Goal: Navigation & Orientation: Find specific page/section

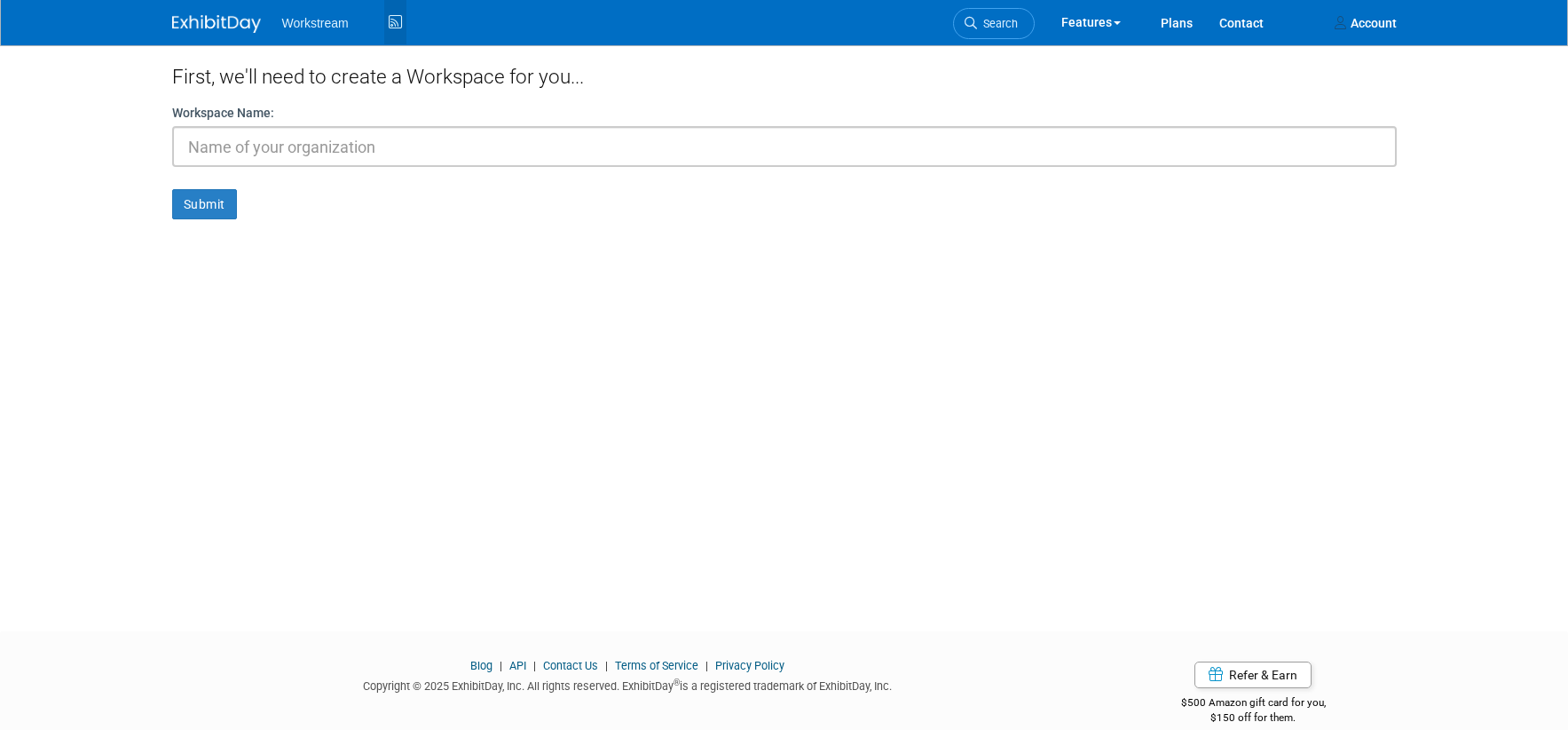
click at [395, 6] on link "Activity Feed" at bounding box center [395, 22] width 22 height 44
click at [180, 26] on img at bounding box center [216, 24] width 88 height 17
click at [188, 19] on img at bounding box center [216, 24] width 88 height 17
click at [1409, 29] on div "Workstream Activity Feed Features In-Person Trade Shows Virtual Events Event Te…" at bounding box center [784, 23] width 1568 height 46
click at [1388, 22] on link "Account" at bounding box center [1365, 22] width 88 height 44
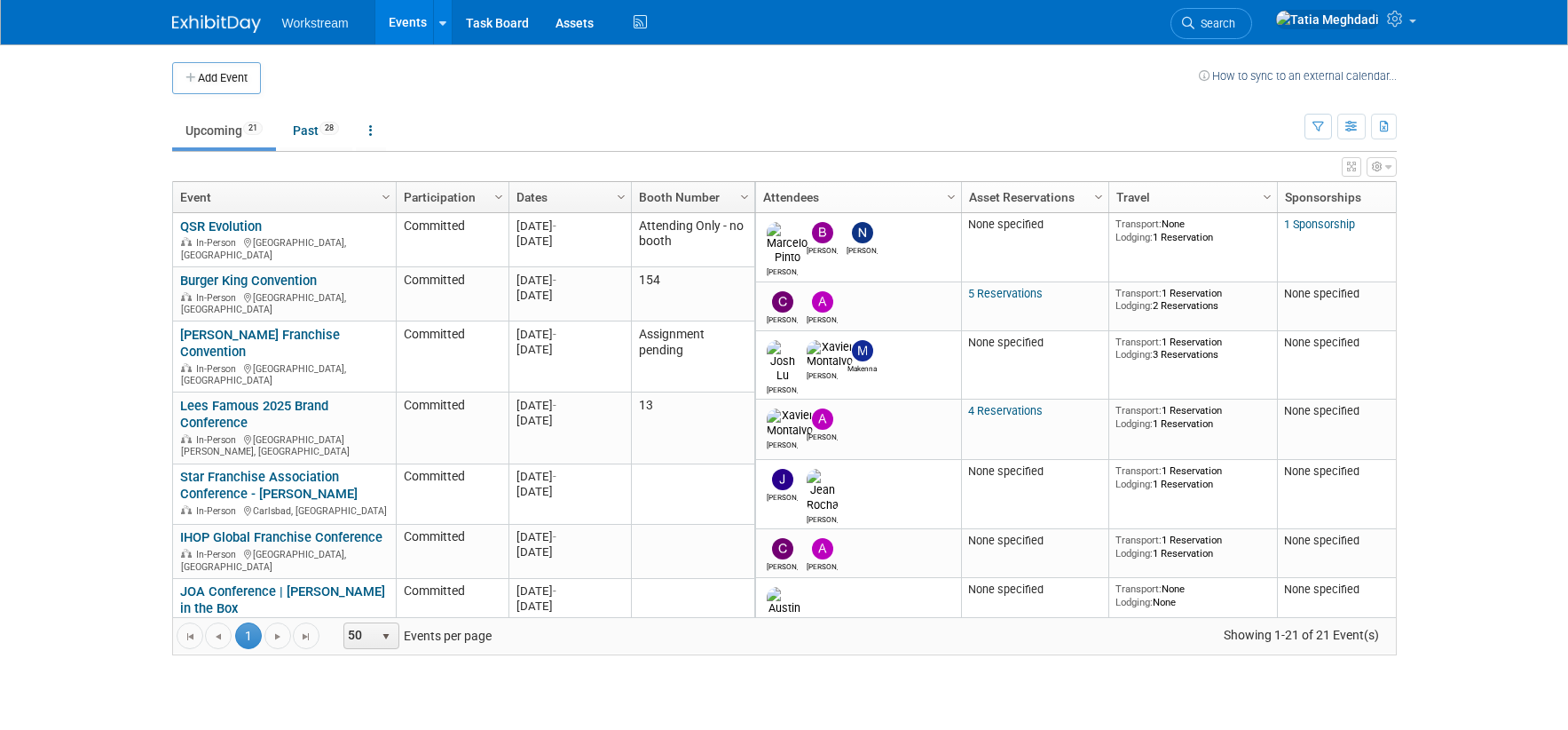
click at [409, 21] on link "Events" at bounding box center [407, 22] width 64 height 44
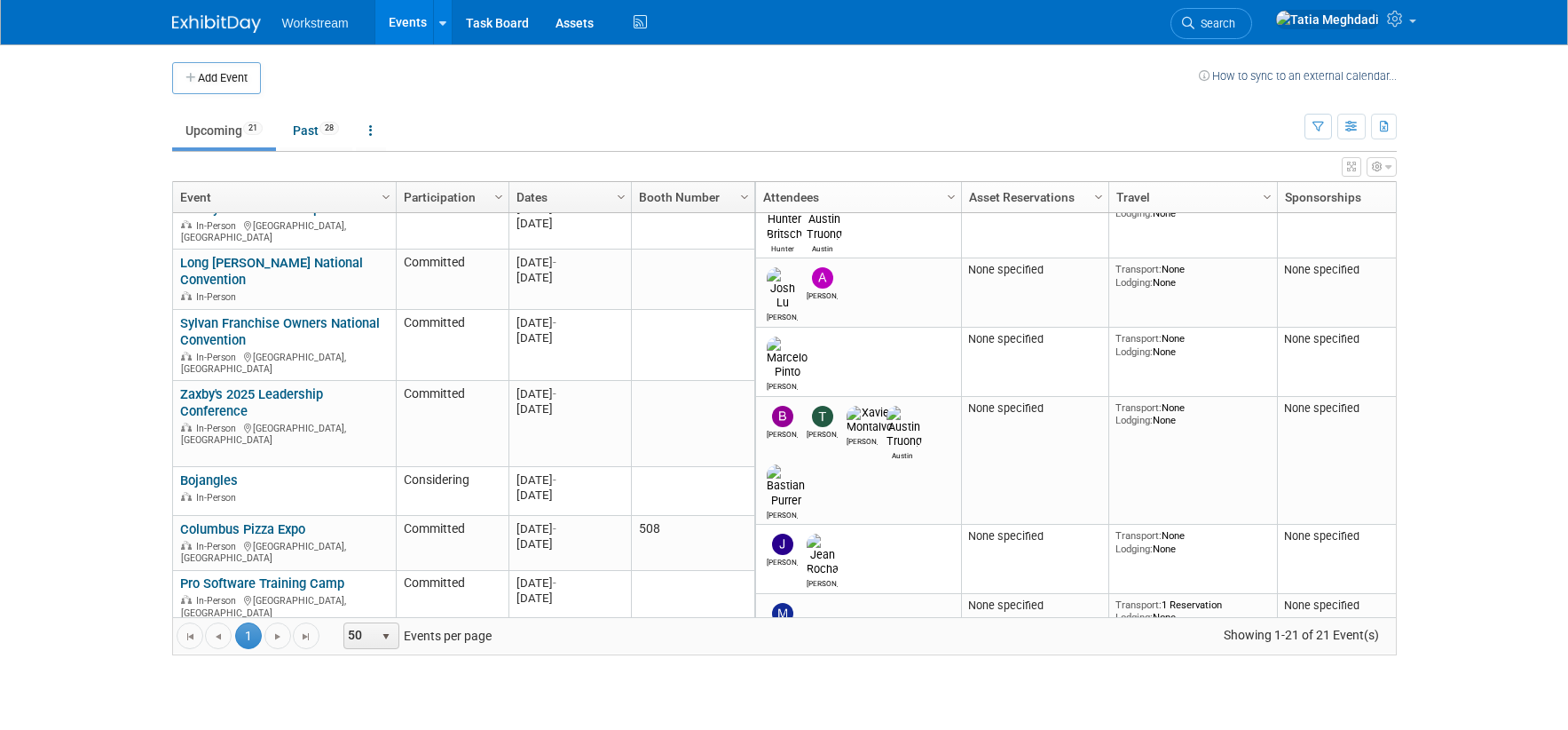
scroll to position [751, 0]
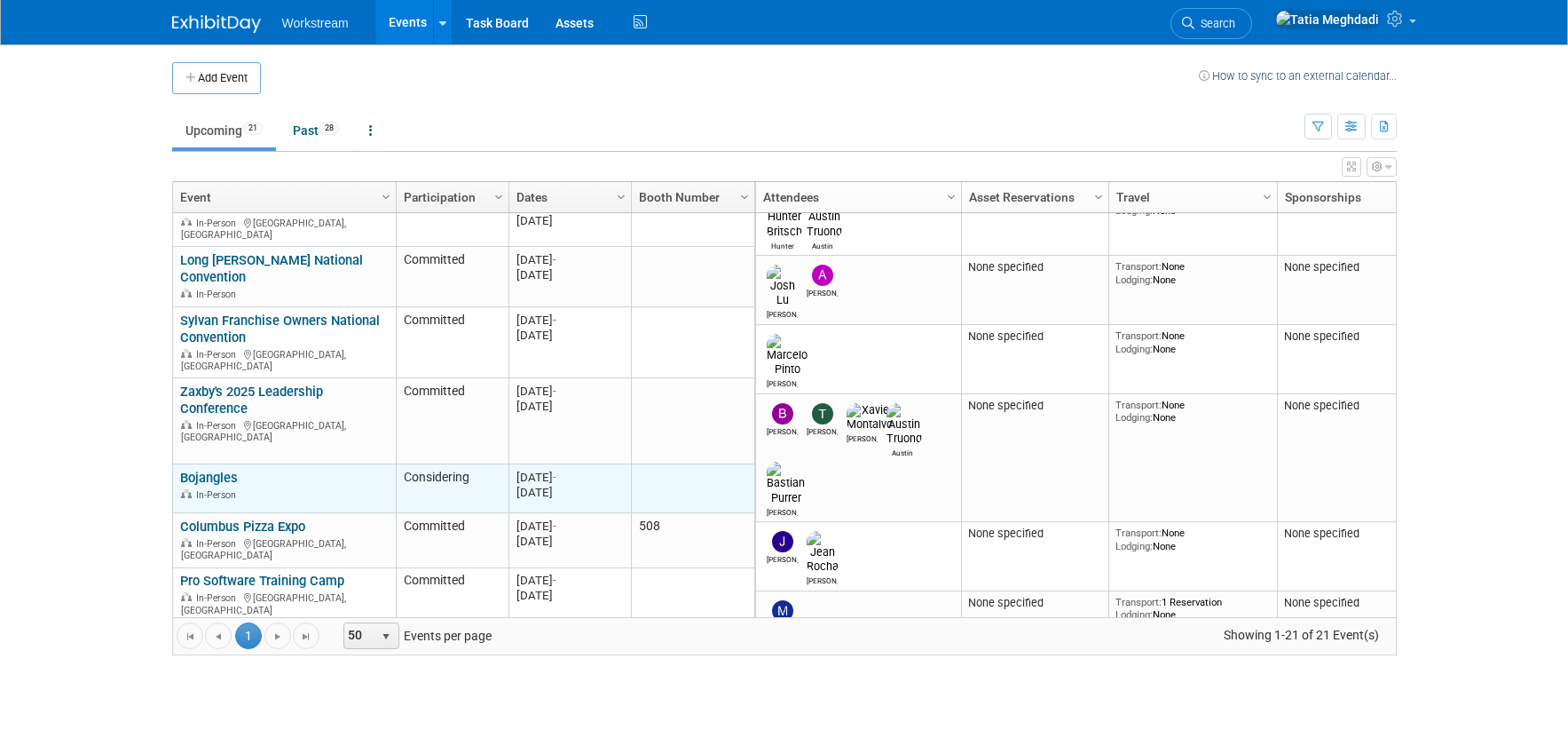
click at [221, 470] on link "Bojangles" at bounding box center [209, 477] width 58 height 16
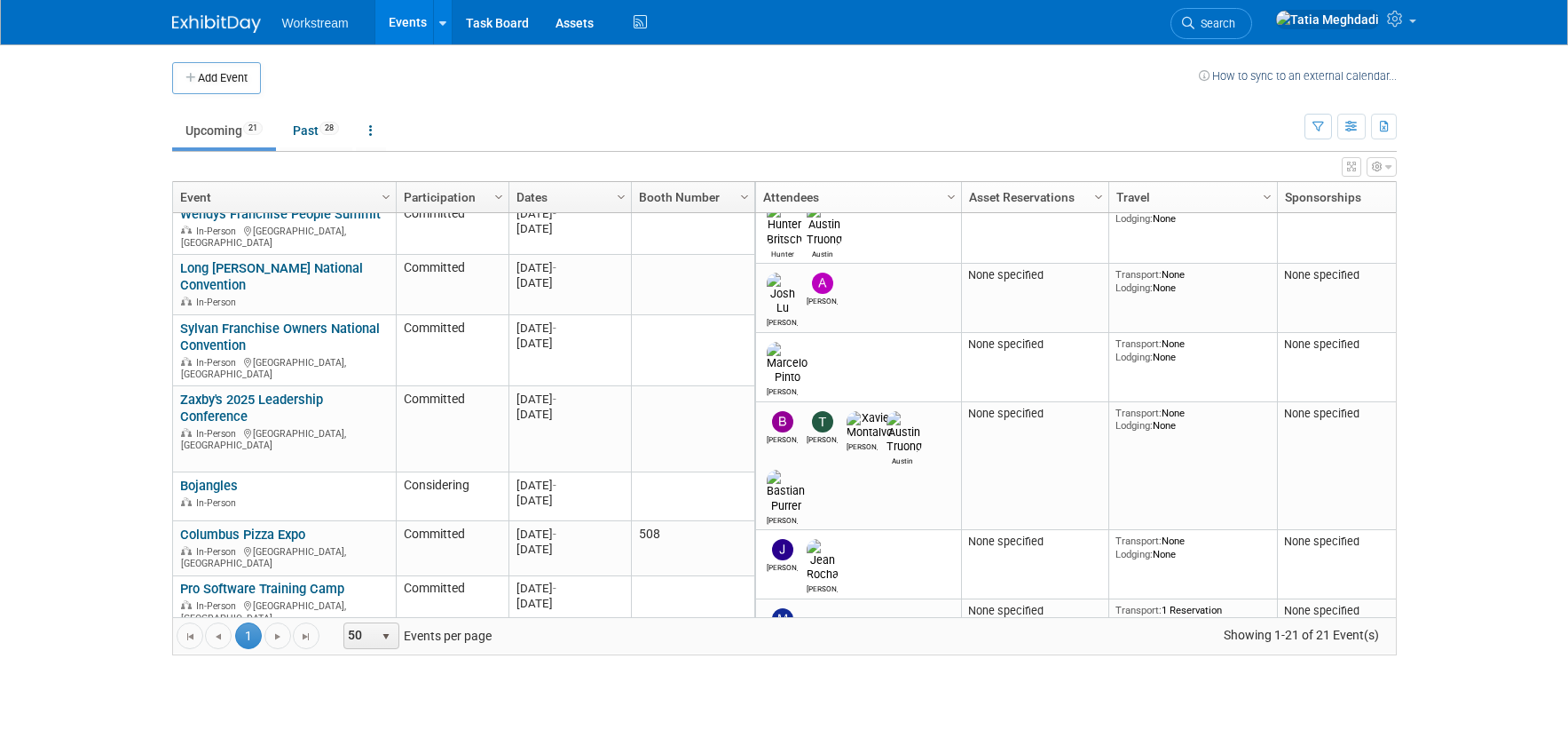
scroll to position [0, 0]
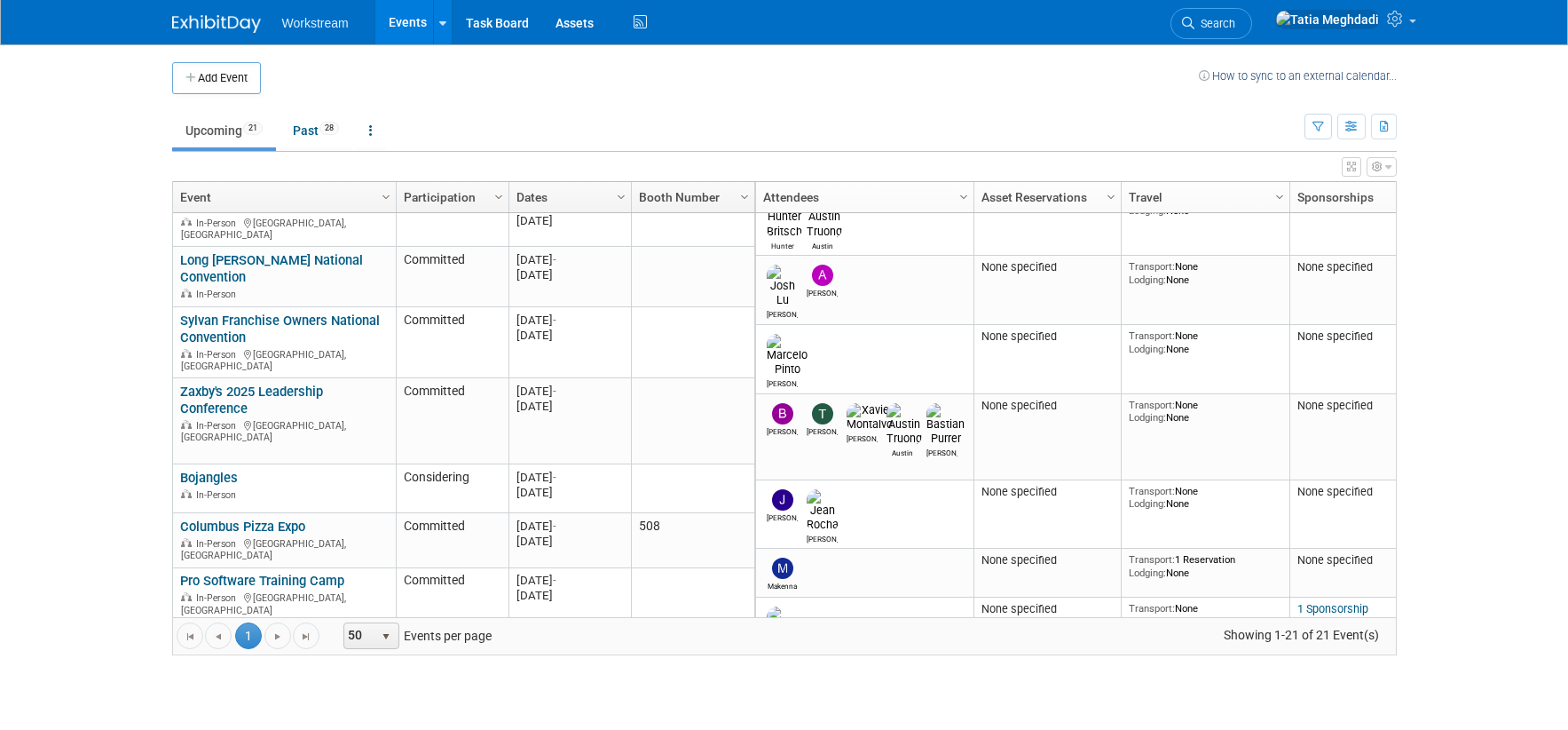
drag, startPoint x: 959, startPoint y: 182, endPoint x: 973, endPoint y: 182, distance: 14.0
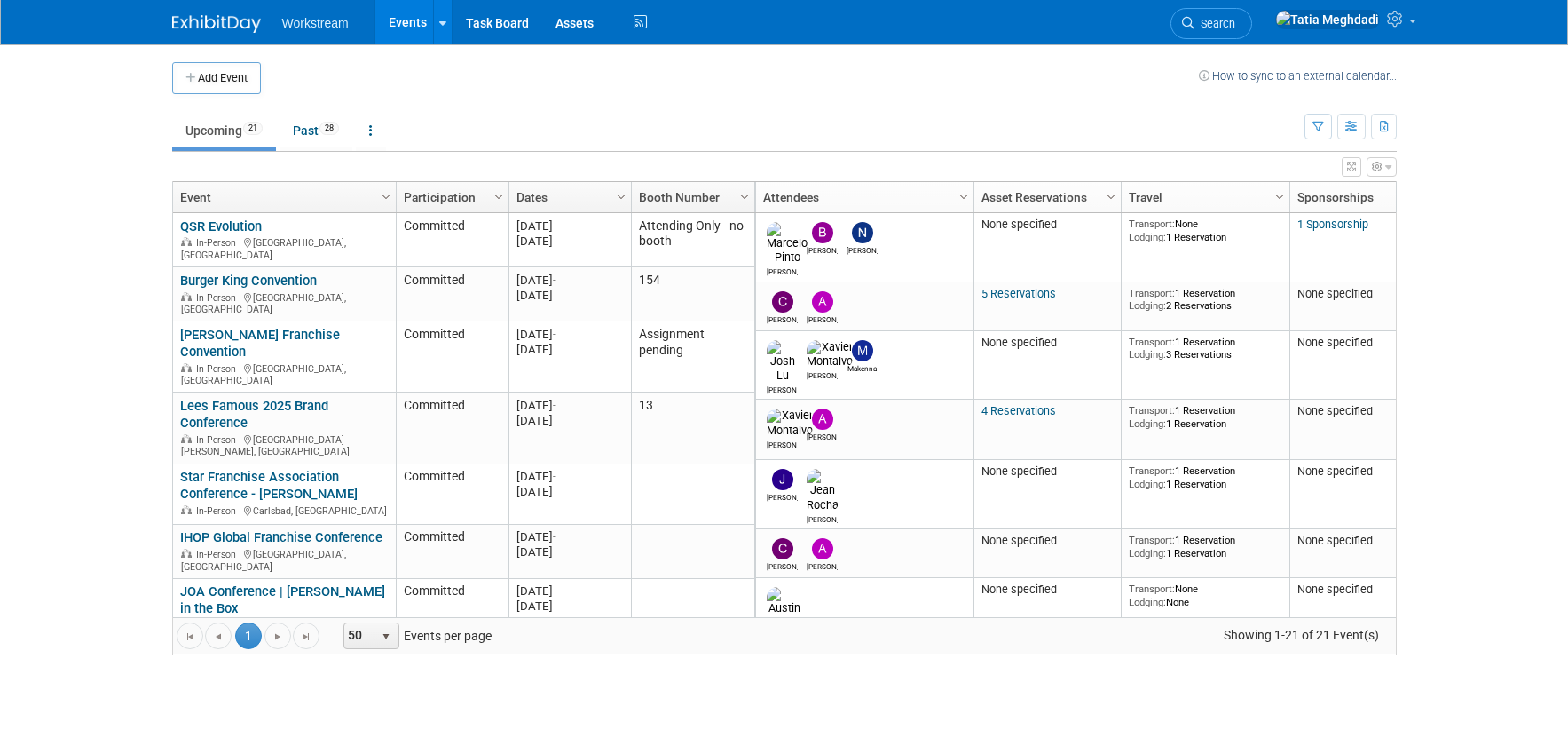
click at [128, 367] on body "Workstream Events Add Event Bulk Upload Events Shareable Event Boards Recently …" at bounding box center [784, 365] width 1568 height 730
click at [620, 676] on div "Add Event How to sync to an external calendar... New Event Duplicate Event Warn…" at bounding box center [784, 367] width 1251 height 646
